Goal: Entertainment & Leisure: Consume media (video, audio)

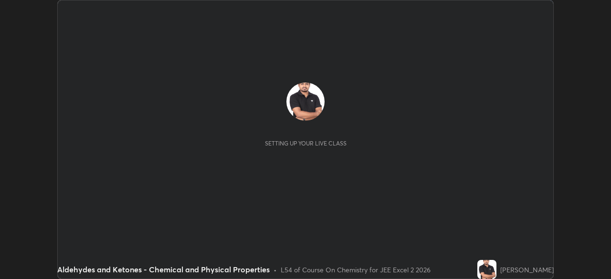
scroll to position [279, 611]
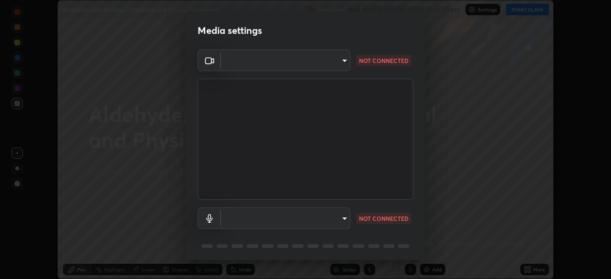
type input "278a618b757a5d27436cca37579044a6c29495847591495d8a0da30c9021617f"
type input "default"
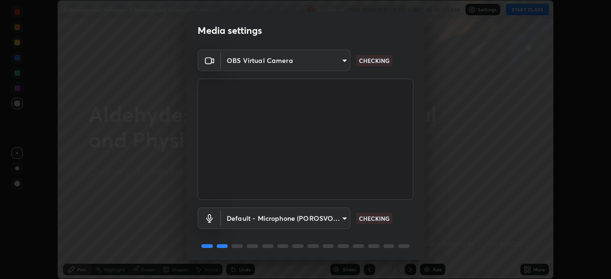
scroll to position [34, 0]
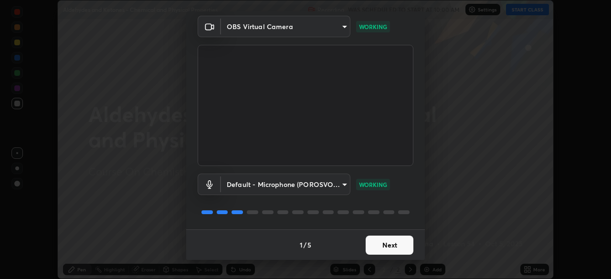
click at [389, 244] on button "Next" at bounding box center [390, 245] width 48 height 19
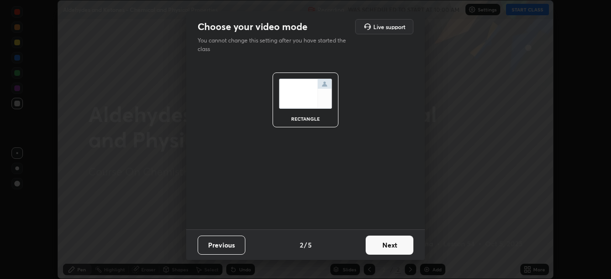
click at [384, 246] on button "Next" at bounding box center [390, 245] width 48 height 19
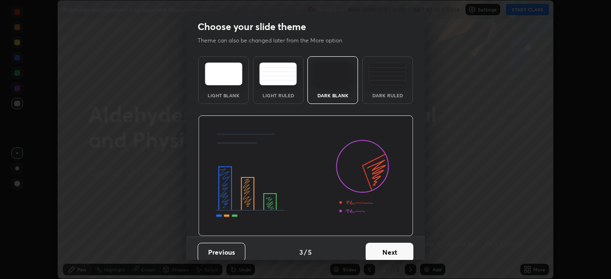
click at [382, 250] on button "Next" at bounding box center [390, 252] width 48 height 19
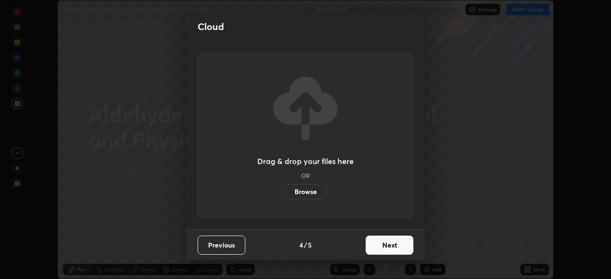
click at [385, 247] on button "Next" at bounding box center [390, 245] width 48 height 19
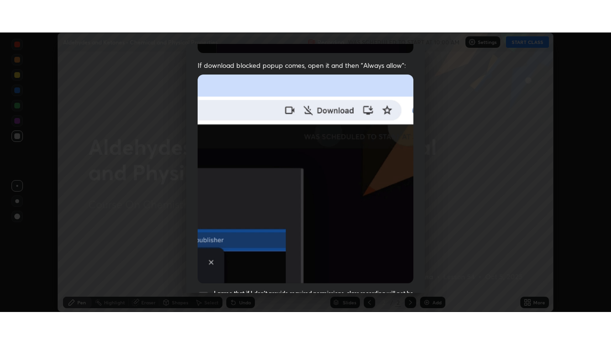
scroll to position [229, 0]
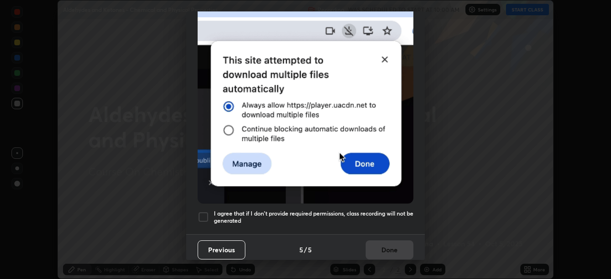
click at [205, 211] on div at bounding box center [203, 216] width 11 height 11
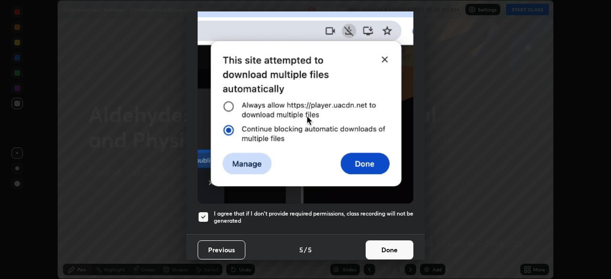
click at [388, 246] on button "Done" at bounding box center [390, 250] width 48 height 19
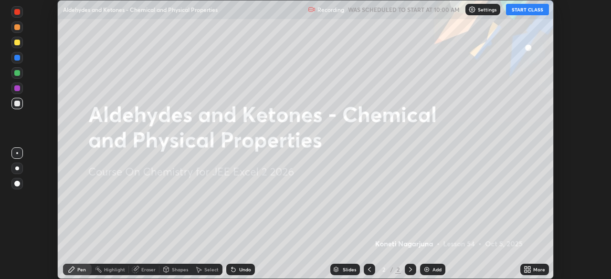
click at [526, 10] on button "START CLASS" at bounding box center [527, 9] width 43 height 11
click at [528, 270] on icon at bounding box center [528, 270] width 8 height 8
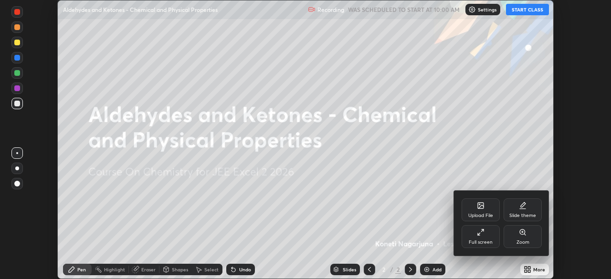
click at [485, 242] on div "Full screen" at bounding box center [481, 242] width 24 height 5
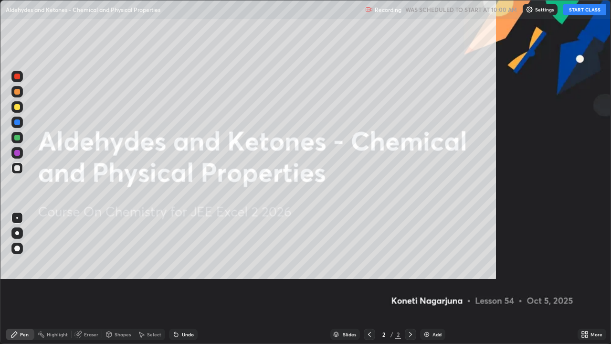
scroll to position [344, 611]
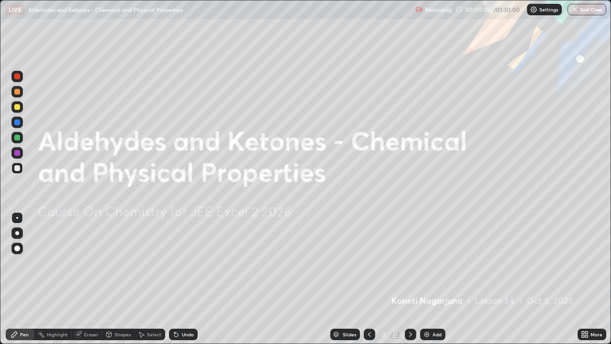
click at [430, 279] on div "Add" at bounding box center [432, 333] width 25 height 11
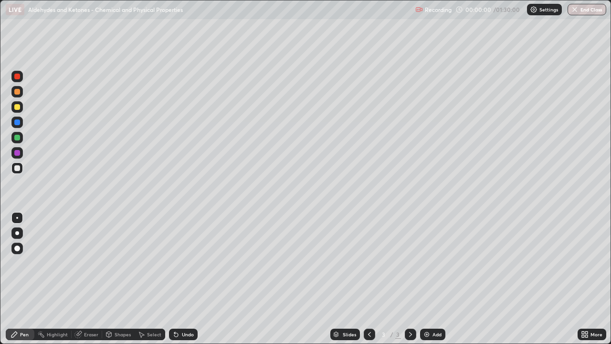
click at [428, 279] on img at bounding box center [427, 334] width 8 height 8
click at [425, 279] on img at bounding box center [427, 334] width 8 height 8
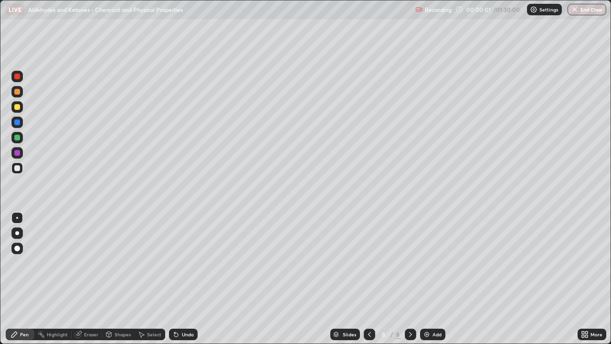
click at [425, 279] on img at bounding box center [427, 334] width 8 height 8
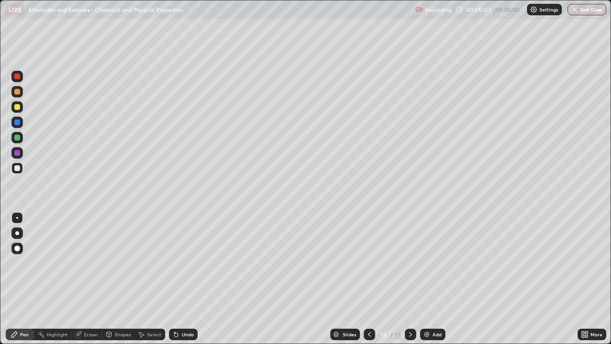
click at [369, 279] on icon at bounding box center [370, 334] width 8 height 8
click at [367, 279] on icon at bounding box center [370, 334] width 8 height 8
click at [369, 279] on icon at bounding box center [370, 334] width 8 height 8
click at [366, 279] on icon at bounding box center [370, 334] width 8 height 8
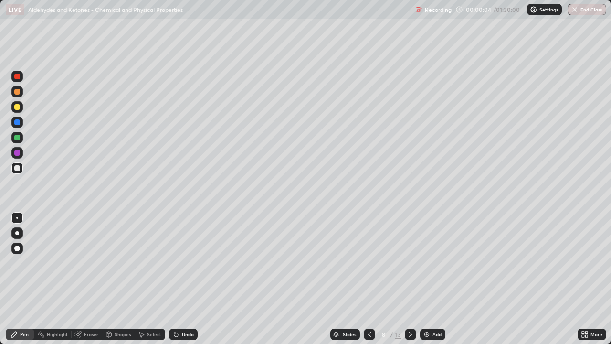
click at [366, 279] on icon at bounding box center [370, 334] width 8 height 8
click at [364, 279] on div at bounding box center [369, 333] width 11 height 11
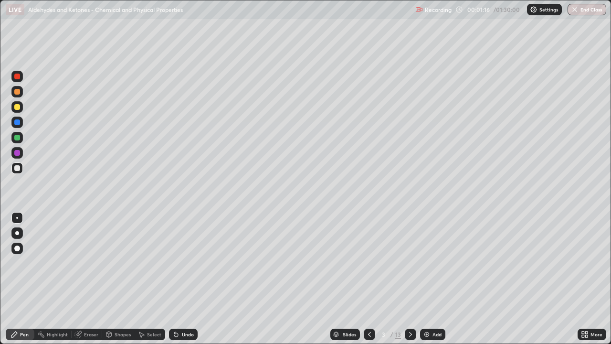
click at [17, 107] on div at bounding box center [17, 107] width 6 height 6
click at [184, 279] on div "Undo" at bounding box center [188, 334] width 12 height 5
click at [186, 279] on div "Undo" at bounding box center [188, 334] width 12 height 5
click at [183, 279] on div "Undo" at bounding box center [188, 334] width 12 height 5
click at [186, 279] on div "Undo" at bounding box center [188, 334] width 12 height 5
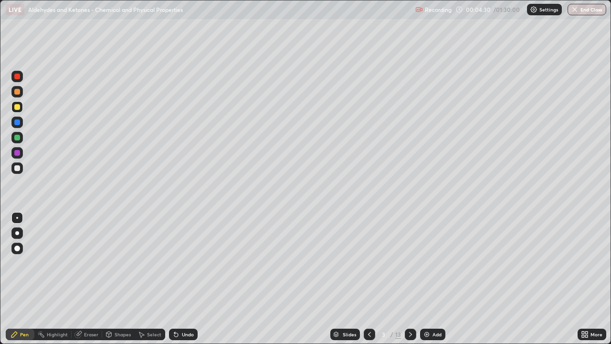
click at [15, 150] on div at bounding box center [17, 153] width 6 height 6
click at [17, 105] on div at bounding box center [17, 107] width 6 height 6
click at [16, 92] on div at bounding box center [17, 92] width 6 height 6
click at [19, 153] on div at bounding box center [17, 153] width 6 height 6
click at [410, 279] on icon at bounding box center [411, 334] width 8 height 8
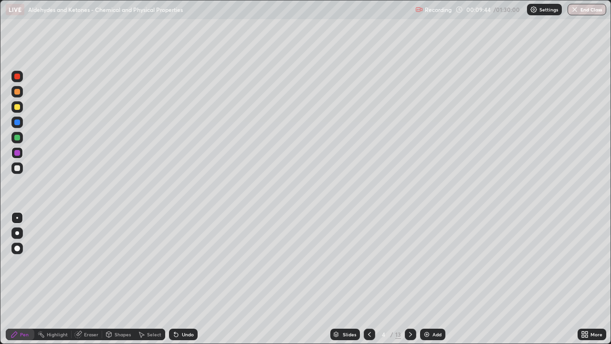
click at [17, 137] on div at bounding box center [17, 138] width 6 height 6
click at [17, 139] on div at bounding box center [17, 138] width 6 height 6
click at [18, 137] on div at bounding box center [17, 138] width 6 height 6
click at [16, 169] on div at bounding box center [17, 168] width 6 height 6
click at [16, 107] on div at bounding box center [17, 107] width 6 height 6
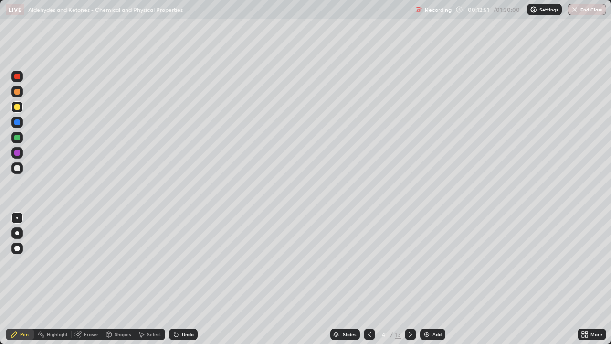
click at [18, 107] on div at bounding box center [17, 107] width 6 height 6
click at [150, 279] on div "Select" at bounding box center [154, 334] width 14 height 5
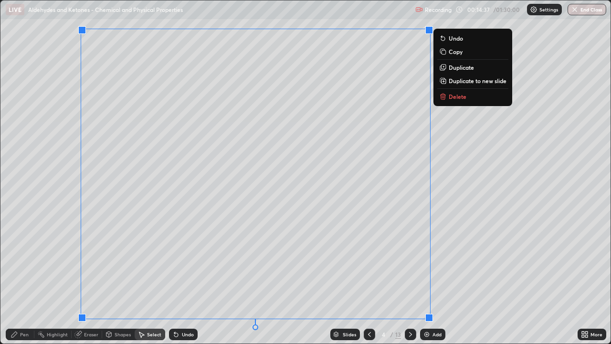
click at [443, 96] on icon at bounding box center [443, 97] width 0 height 2
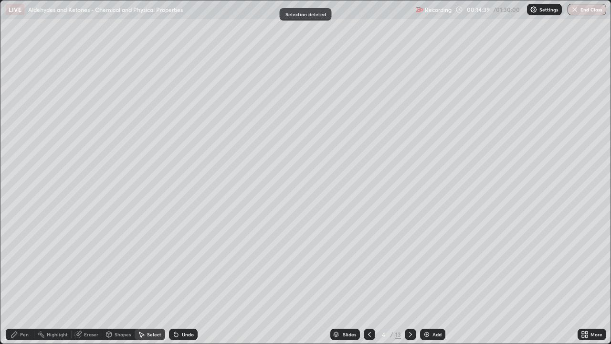
click at [24, 279] on div "Pen" at bounding box center [24, 334] width 9 height 5
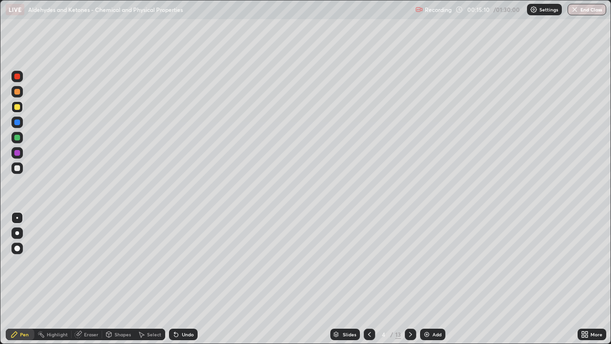
click at [17, 137] on div at bounding box center [17, 138] width 6 height 6
click at [409, 279] on icon at bounding box center [410, 334] width 3 height 5
click at [16, 75] on div at bounding box center [17, 77] width 6 height 6
click at [16, 106] on div at bounding box center [17, 107] width 6 height 6
click at [16, 124] on div at bounding box center [17, 122] width 6 height 6
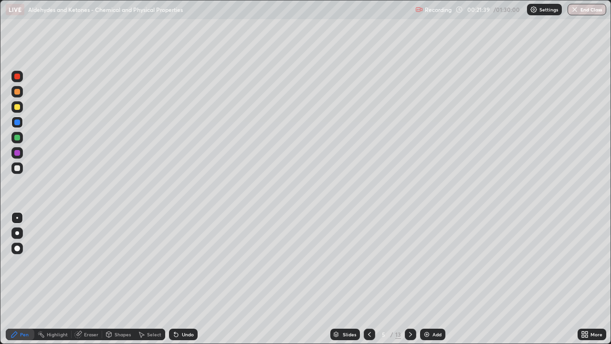
click at [409, 279] on icon at bounding box center [411, 334] width 8 height 8
click at [18, 137] on div at bounding box center [17, 138] width 6 height 6
click at [16, 108] on div at bounding box center [17, 107] width 6 height 6
click at [16, 153] on div at bounding box center [17, 153] width 6 height 6
click at [86, 279] on div "Eraser" at bounding box center [91, 334] width 14 height 5
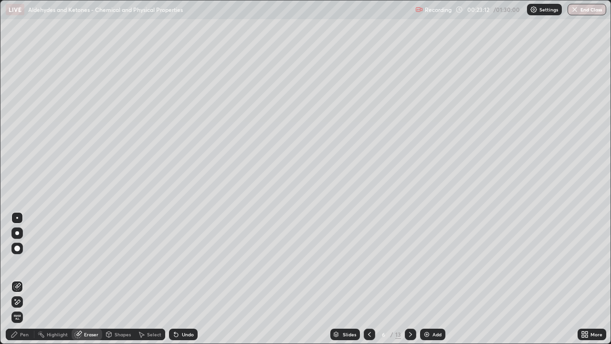
click at [18, 279] on icon at bounding box center [17, 302] width 8 height 8
click at [18, 279] on div "Pen" at bounding box center [20, 333] width 29 height 11
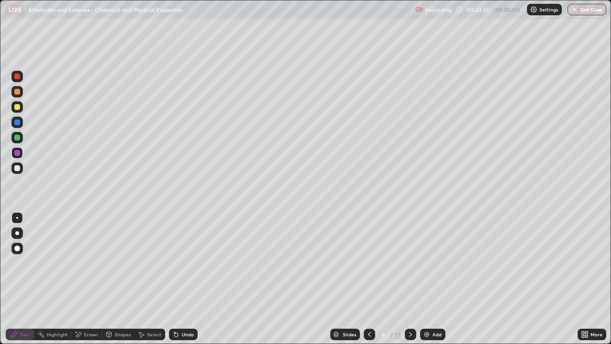
click at [17, 137] on div at bounding box center [17, 138] width 6 height 6
click at [18, 107] on div at bounding box center [17, 107] width 6 height 6
click at [16, 168] on div at bounding box center [17, 168] width 6 height 6
click at [15, 153] on div at bounding box center [17, 153] width 6 height 6
click at [410, 279] on icon at bounding box center [411, 334] width 8 height 8
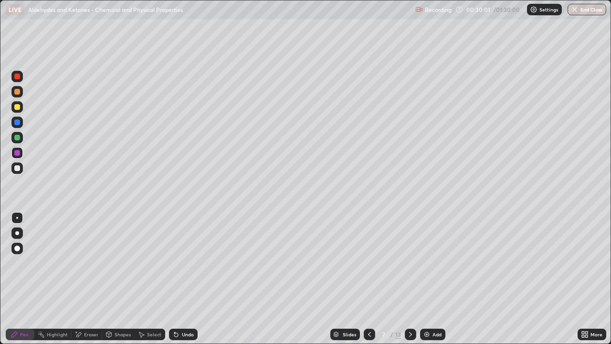
click at [17, 76] on div at bounding box center [17, 77] width 6 height 6
click at [18, 74] on div at bounding box center [17, 77] width 6 height 6
click at [18, 107] on div at bounding box center [17, 107] width 6 height 6
click at [16, 119] on div at bounding box center [17, 122] width 6 height 6
click at [186, 279] on div "Undo" at bounding box center [188, 334] width 12 height 5
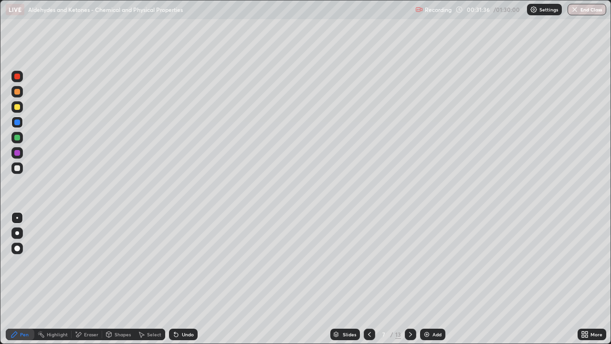
click at [18, 137] on div at bounding box center [17, 138] width 6 height 6
click at [15, 152] on div at bounding box center [17, 153] width 6 height 6
click at [18, 168] on div at bounding box center [17, 168] width 6 height 6
click at [14, 153] on div at bounding box center [17, 153] width 6 height 6
click at [17, 170] on div at bounding box center [17, 168] width 6 height 6
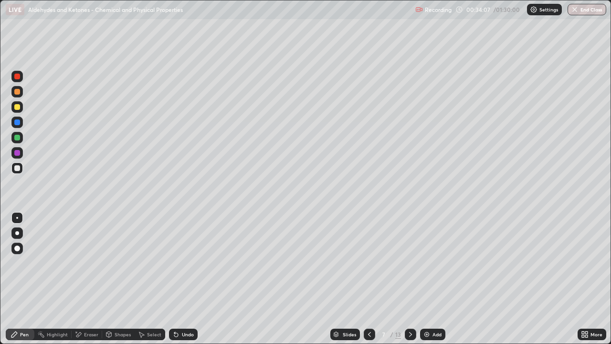
click at [17, 167] on div at bounding box center [17, 168] width 6 height 6
click at [16, 137] on div at bounding box center [17, 138] width 6 height 6
click at [16, 122] on div at bounding box center [17, 122] width 6 height 6
click at [188, 279] on div "Undo" at bounding box center [188, 334] width 12 height 5
click at [192, 279] on div "Undo" at bounding box center [188, 334] width 12 height 5
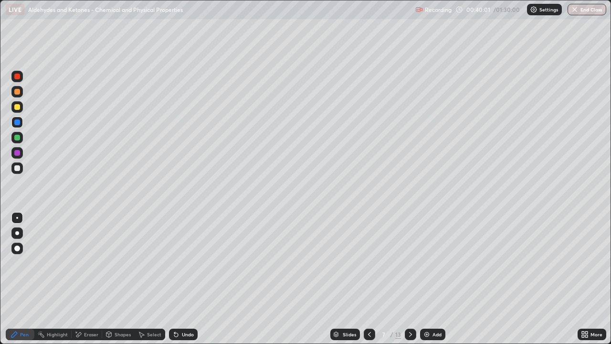
click at [20, 137] on div at bounding box center [17, 138] width 6 height 6
click at [410, 279] on icon at bounding box center [411, 334] width 8 height 8
click at [18, 122] on div at bounding box center [17, 122] width 6 height 6
click at [20, 172] on div at bounding box center [16, 167] width 11 height 11
click at [18, 168] on div at bounding box center [17, 168] width 6 height 6
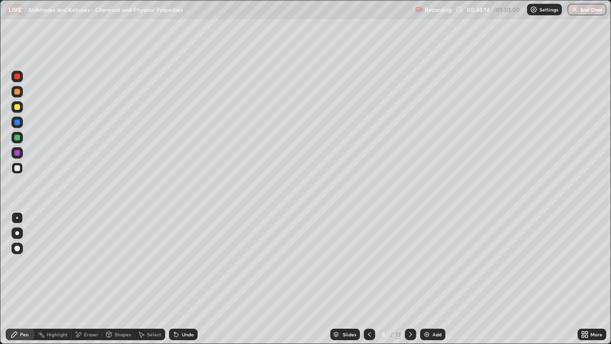
click at [17, 108] on div at bounding box center [17, 107] width 6 height 6
click at [409, 279] on icon at bounding box center [411, 334] width 8 height 8
click at [18, 77] on div at bounding box center [17, 77] width 6 height 6
click at [15, 136] on div at bounding box center [17, 138] width 6 height 6
click at [16, 122] on div at bounding box center [17, 122] width 6 height 6
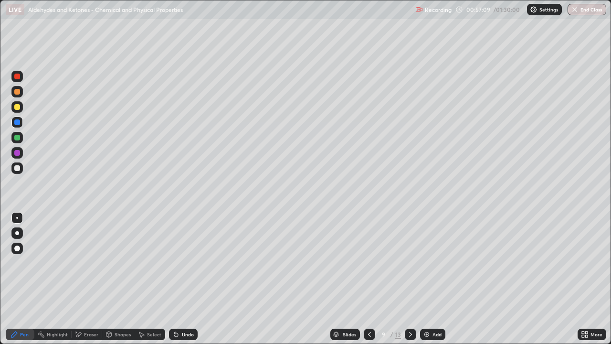
click at [17, 152] on div at bounding box center [17, 153] width 6 height 6
click at [17, 122] on div at bounding box center [17, 122] width 6 height 6
click at [177, 279] on icon at bounding box center [176, 335] width 4 height 4
click at [17, 152] on div at bounding box center [17, 153] width 6 height 6
click at [188, 279] on div "Undo" at bounding box center [188, 334] width 12 height 5
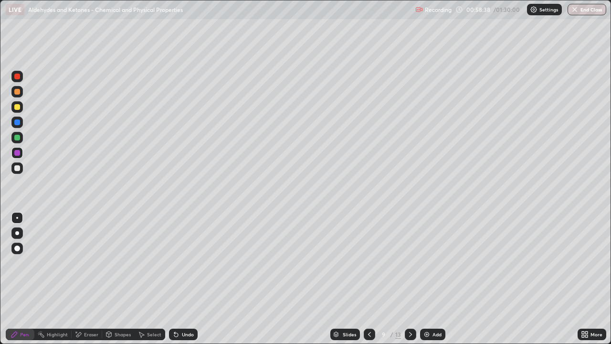
click at [17, 166] on div at bounding box center [17, 168] width 6 height 6
click at [16, 139] on div at bounding box center [17, 138] width 6 height 6
click at [189, 279] on div "Undo" at bounding box center [188, 334] width 12 height 5
click at [187, 279] on div "Undo" at bounding box center [188, 334] width 12 height 5
click at [194, 279] on div "Undo" at bounding box center [183, 333] width 29 height 11
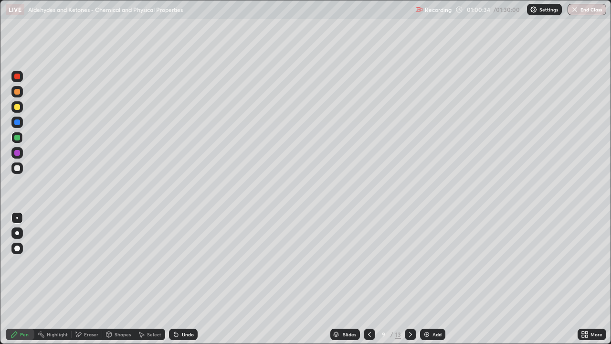
click at [187, 279] on div "Undo" at bounding box center [188, 334] width 12 height 5
click at [405, 279] on div at bounding box center [410, 333] width 11 height 11
click at [16, 152] on div at bounding box center [17, 153] width 6 height 6
click at [15, 138] on div at bounding box center [17, 138] width 6 height 6
click at [17, 153] on div at bounding box center [17, 153] width 6 height 6
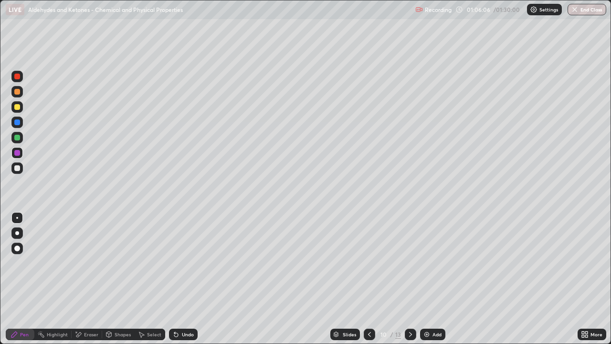
click at [176, 279] on icon at bounding box center [176, 334] width 8 height 8
click at [15, 123] on div at bounding box center [17, 122] width 6 height 6
click at [409, 279] on icon at bounding box center [411, 334] width 8 height 8
click at [21, 73] on div at bounding box center [16, 76] width 11 height 11
click at [17, 109] on div at bounding box center [17, 107] width 6 height 6
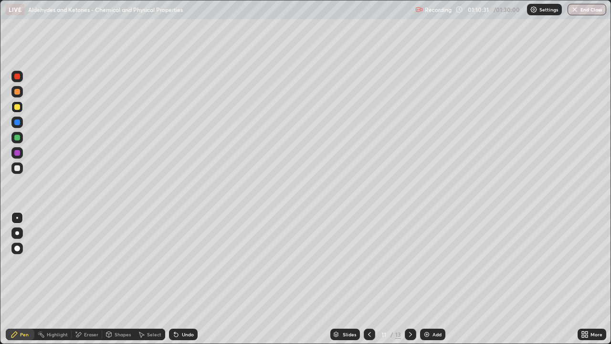
click at [18, 123] on div at bounding box center [17, 122] width 6 height 6
click at [410, 279] on icon at bounding box center [411, 334] width 8 height 8
click at [17, 137] on div at bounding box center [17, 138] width 6 height 6
click at [17, 92] on div at bounding box center [17, 92] width 6 height 6
click at [17, 138] on div at bounding box center [17, 138] width 6 height 6
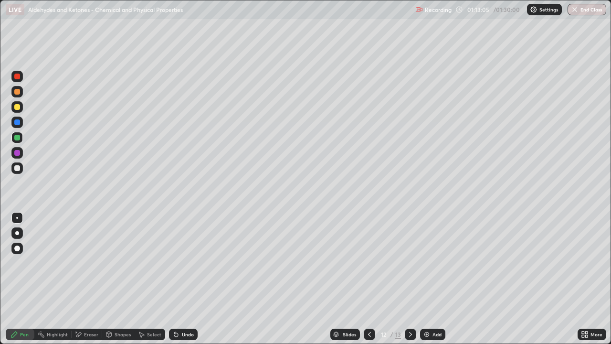
click at [16, 154] on div at bounding box center [17, 153] width 6 height 6
click at [17, 137] on div at bounding box center [17, 138] width 6 height 6
click at [16, 107] on div at bounding box center [17, 107] width 6 height 6
click at [17, 76] on div at bounding box center [17, 77] width 6 height 6
click at [17, 107] on div at bounding box center [17, 107] width 6 height 6
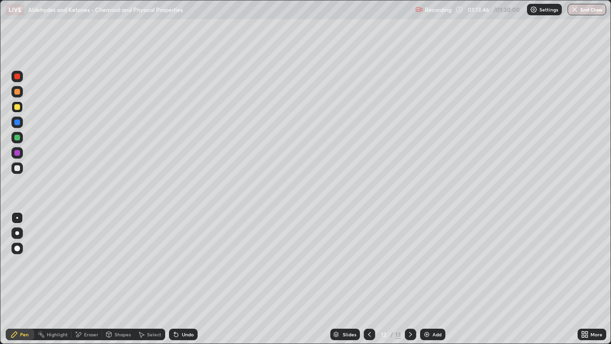
click at [15, 122] on div at bounding box center [17, 122] width 6 height 6
click at [18, 153] on div at bounding box center [17, 153] width 6 height 6
click at [17, 74] on div at bounding box center [17, 77] width 6 height 6
click at [18, 107] on div at bounding box center [17, 107] width 6 height 6
click at [409, 279] on icon at bounding box center [411, 334] width 8 height 8
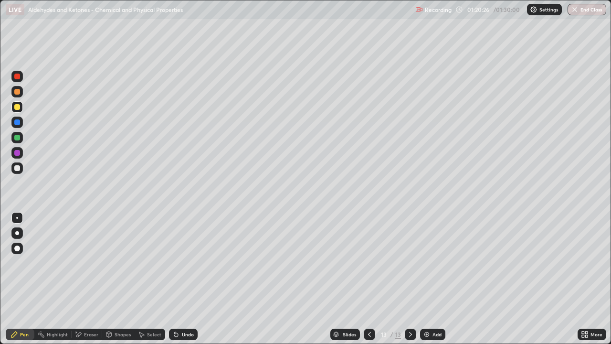
click at [16, 137] on div at bounding box center [17, 138] width 6 height 6
click at [18, 109] on div at bounding box center [17, 107] width 6 height 6
click at [17, 107] on div at bounding box center [17, 107] width 6 height 6
click at [410, 279] on icon at bounding box center [411, 334] width 8 height 8
click at [425, 279] on img at bounding box center [427, 334] width 8 height 8
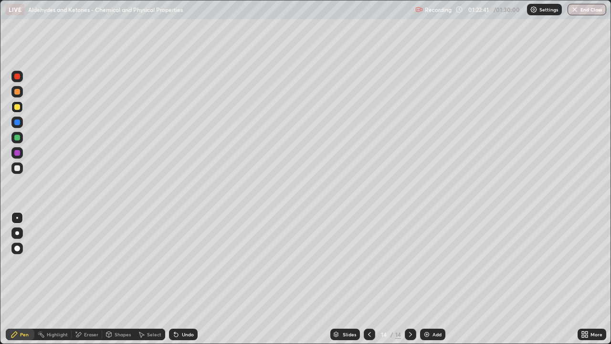
click at [16, 107] on div at bounding box center [17, 107] width 6 height 6
click at [15, 120] on div at bounding box center [17, 122] width 6 height 6
click at [16, 136] on div at bounding box center [17, 138] width 6 height 6
click at [186, 279] on div "Undo" at bounding box center [188, 334] width 12 height 5
click at [189, 279] on div "Undo" at bounding box center [183, 333] width 29 height 11
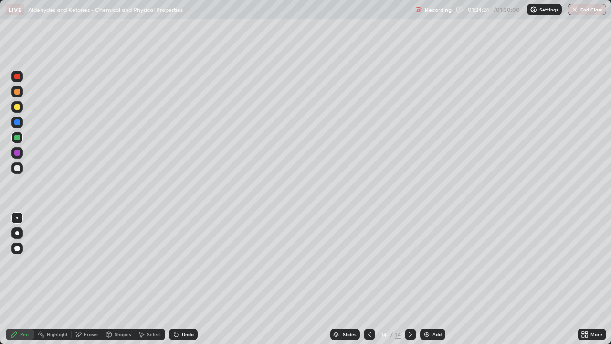
click at [192, 279] on div "Undo" at bounding box center [188, 334] width 12 height 5
click at [15, 168] on div at bounding box center [17, 168] width 6 height 6
click at [179, 279] on div "Undo" at bounding box center [183, 333] width 29 height 11
click at [409, 279] on icon at bounding box center [411, 334] width 8 height 8
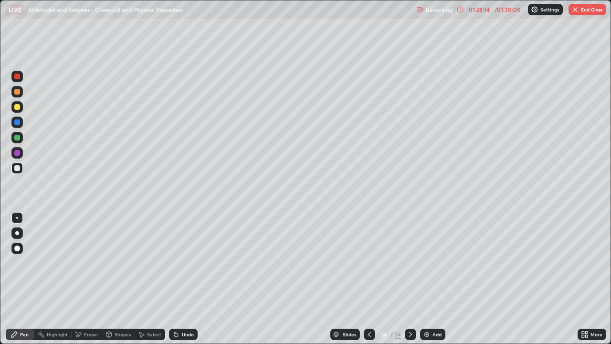
click at [425, 279] on img at bounding box center [427, 334] width 8 height 8
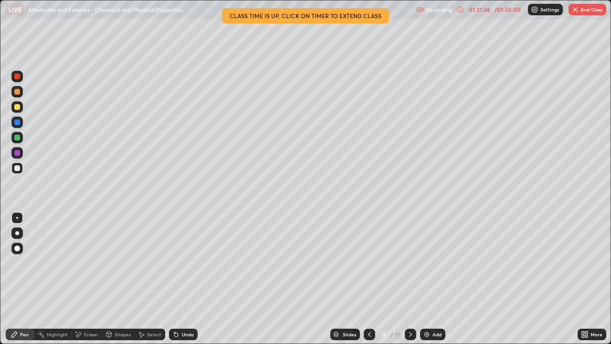
click at [586, 11] on button "End Class" at bounding box center [588, 9] width 38 height 11
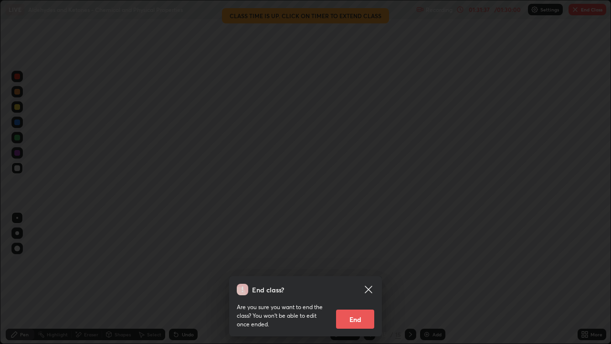
click at [359, 279] on button "End" at bounding box center [355, 318] width 38 height 19
